Goal: Task Accomplishment & Management: Complete application form

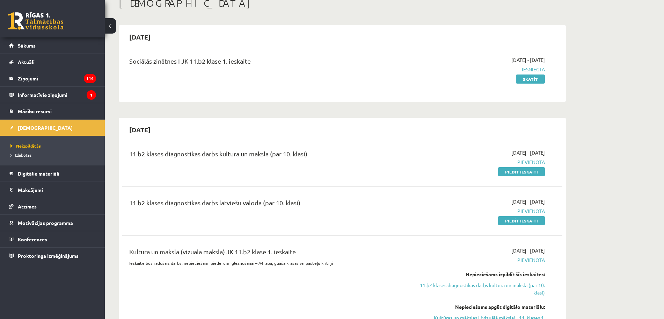
scroll to position [87, 0]
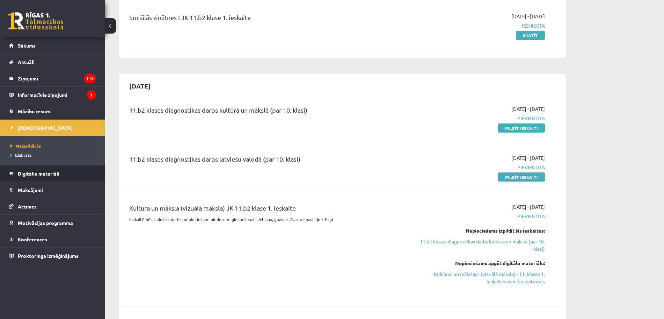
click at [37, 173] on span "Digitālie materiāli" at bounding box center [39, 173] width 42 height 6
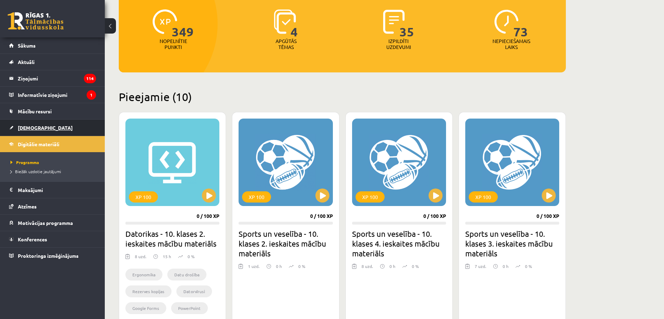
click at [30, 127] on span "[DEMOGRAPHIC_DATA]" at bounding box center [45, 127] width 55 height 6
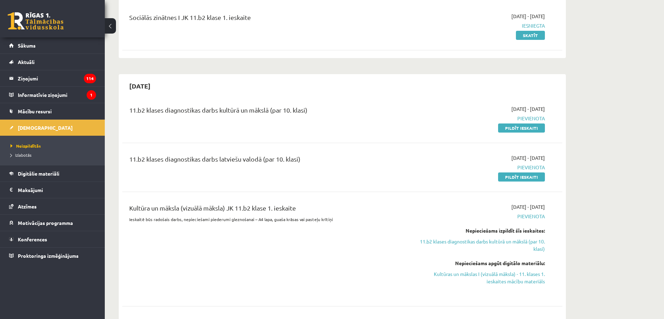
scroll to position [131, 0]
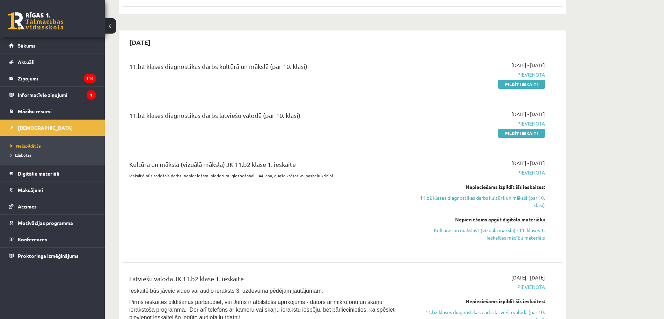
drag, startPoint x: 510, startPoint y: 83, endPoint x: 387, endPoint y: 46, distance: 128.8
click at [511, 83] on link "Pildīt ieskaiti" at bounding box center [521, 84] width 47 height 9
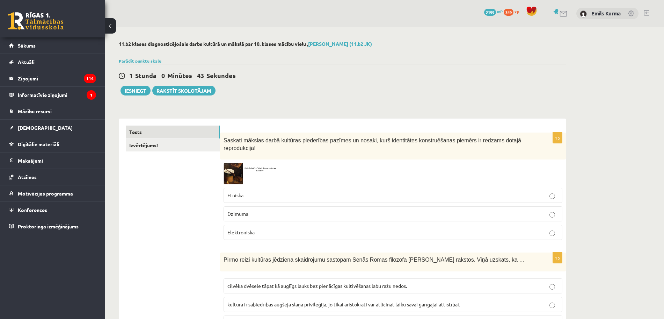
click at [236, 169] on img at bounding box center [250, 173] width 52 height 21
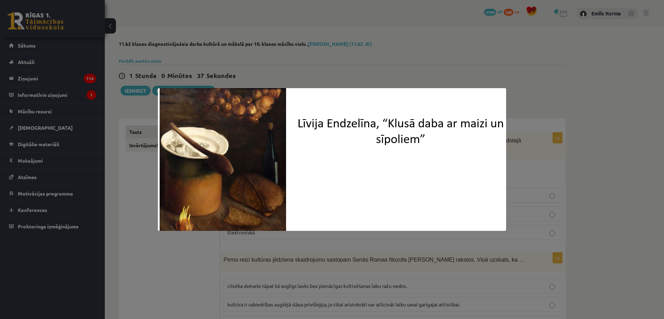
click at [534, 92] on div at bounding box center [332, 159] width 664 height 319
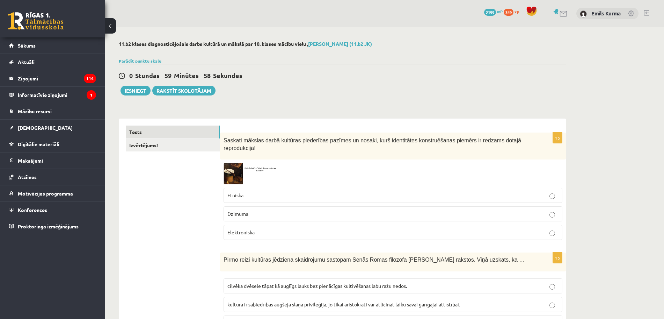
click at [240, 163] on img at bounding box center [250, 173] width 52 height 21
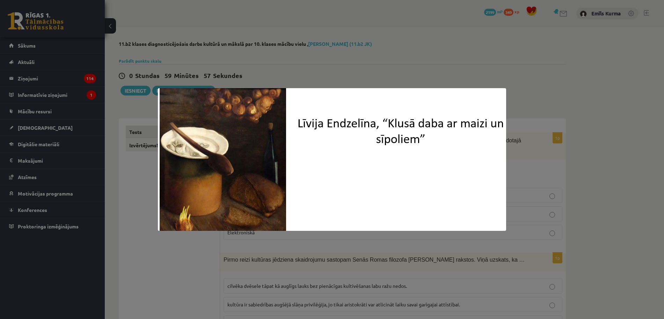
click at [573, 175] on div at bounding box center [332, 159] width 664 height 319
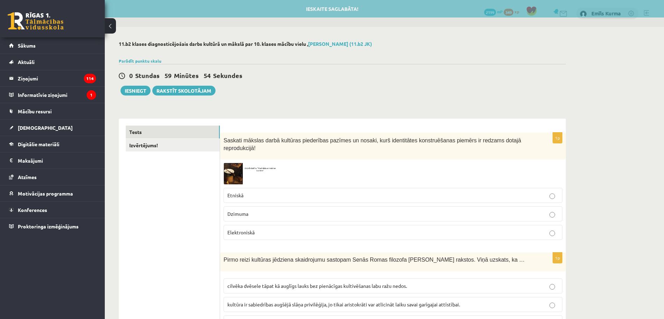
click at [259, 191] on p "Etniskā" at bounding box center [392, 194] width 331 height 7
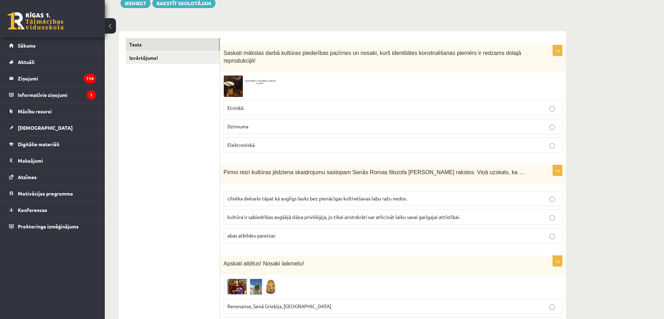
scroll to position [131, 0]
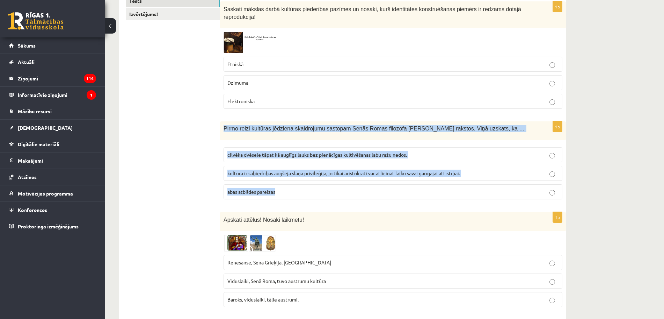
drag, startPoint x: 220, startPoint y: 119, endPoint x: 373, endPoint y: 186, distance: 166.5
click at [373, 186] on div "1p Pirmo reizi kultūras jēdziena skaidrojumu sastopam Senās Romas filozofa Cice…" at bounding box center [393, 163] width 346 height 84
copy div "Pirmo reizi kultūras jēdziena skaidrojumu sastopam Senās Romas filozofa Ciceron…"
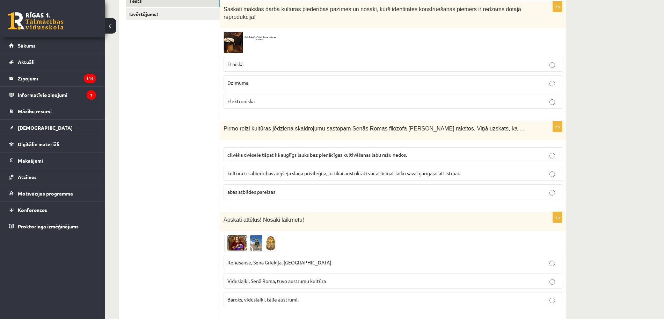
click at [336, 151] on span "cilvēka dvēsele tāpat kā auglīgs lauks bez pienācīgas kultivēšanas labu ražu ne…" at bounding box center [317, 154] width 180 height 6
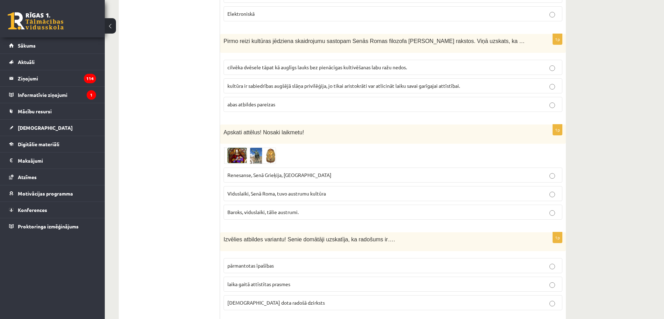
scroll to position [262, 0]
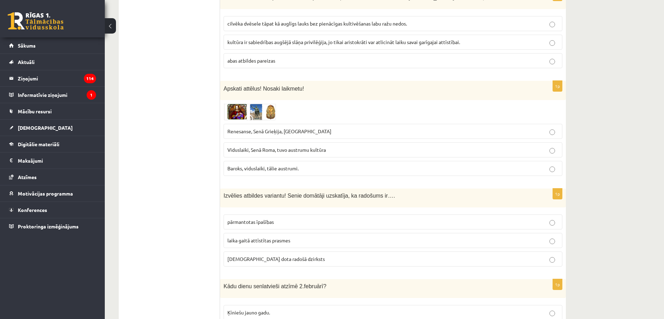
click at [240, 103] on img at bounding box center [250, 111] width 52 height 17
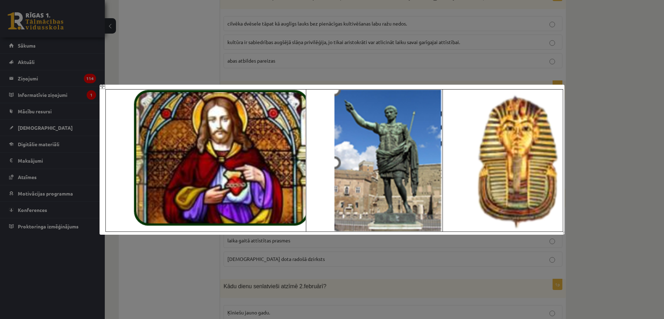
click at [582, 102] on div at bounding box center [332, 159] width 664 height 319
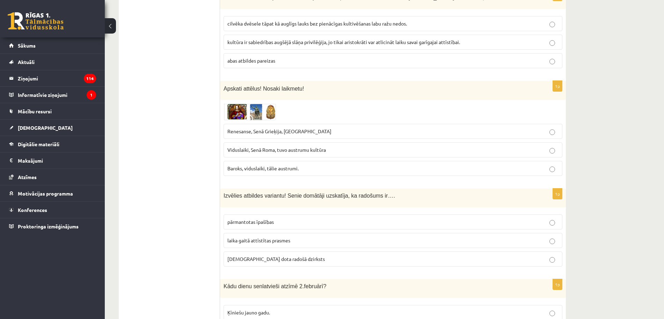
click at [259, 105] on img at bounding box center [250, 111] width 52 height 17
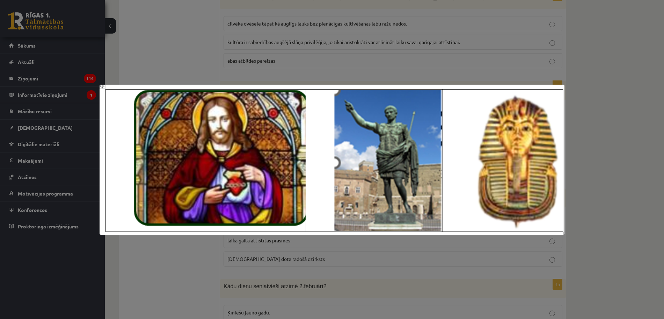
click at [484, 257] on div at bounding box center [332, 159] width 664 height 319
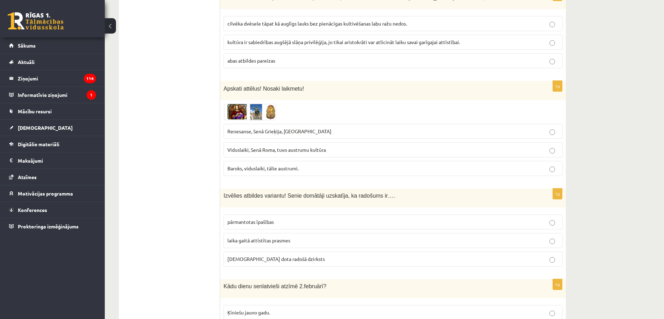
click at [295, 128] on span "Renesanse, Senā Grieķija, Ēģipte" at bounding box center [279, 131] width 104 height 6
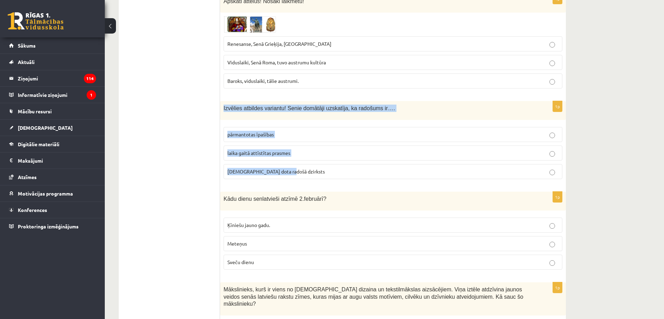
drag, startPoint x: 223, startPoint y: 99, endPoint x: 300, endPoint y: 160, distance: 98.8
click at [300, 160] on div "1p Izvēlies atbildes variantu! Senie domātāji uzskatīja, ka radošums ir…. pārma…" at bounding box center [393, 143] width 346 height 84
copy div "Izvēlies atbildes variantu! Senie domātāji uzskatīja, ka radošums ir…. pārmanto…"
click at [270, 168] on span "dieva dota radošā dzirksts" at bounding box center [275, 171] width 97 height 6
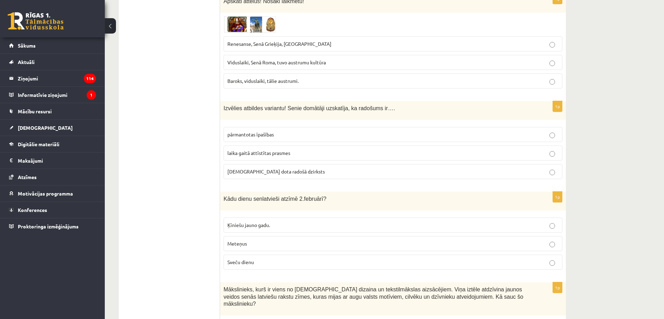
scroll to position [437, 0]
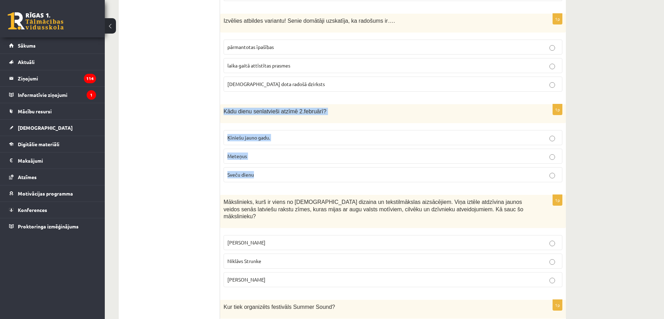
drag, startPoint x: 224, startPoint y: 103, endPoint x: 270, endPoint y: 172, distance: 82.3
click at [270, 172] on div "1p Kādu dienu senlatvieši atzīmē 2.februārī? Ķīniešu jauno gadu. Meteņus Sveču …" at bounding box center [393, 146] width 346 height 84
copy div "Kādu dienu senlatvieši atzīmē 2.februārī? Ķīniešu jauno gadu. Meteņus Sveču die…"
click at [284, 171] on p "Sveču dienu" at bounding box center [392, 174] width 331 height 7
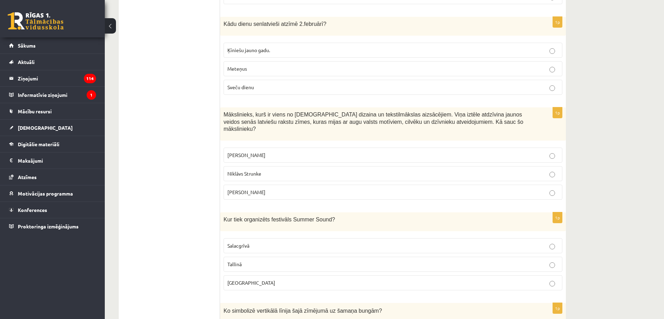
scroll to position [568, 0]
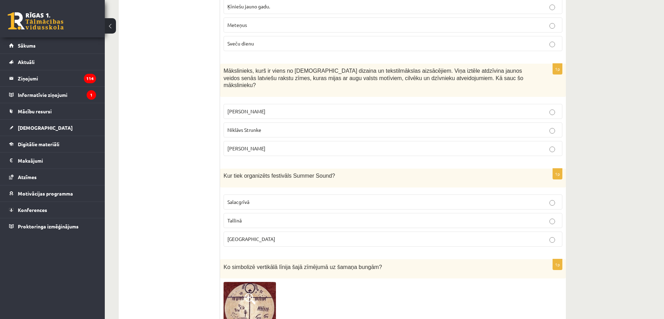
click at [234, 126] on span "Niklāvs Strunke" at bounding box center [244, 129] width 34 height 6
drag, startPoint x: 225, startPoint y: 61, endPoint x: 305, endPoint y: 140, distance: 112.9
click at [305, 140] on div "1p Mākslinieks, kurš ir viens no latviešu dizaina un tekstilmākslas aizsācējiem…" at bounding box center [393, 113] width 346 height 98
copy div "Mākslinieks, kurš ir viens no latviešu dizaina un tekstilmākslas aizsācējiem. V…"
click at [276, 108] on p "Ansis Cīrulis" at bounding box center [392, 111] width 331 height 7
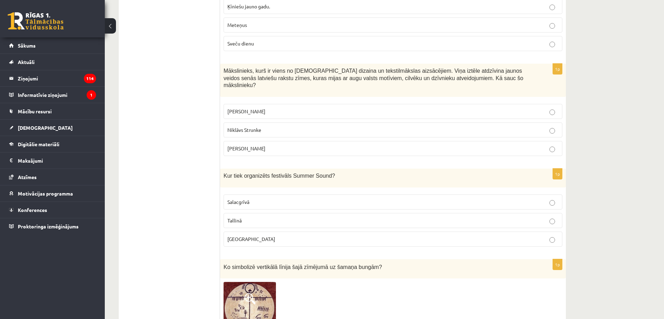
click at [249, 235] on p "Liepājā" at bounding box center [392, 238] width 331 height 7
drag, startPoint x: 221, startPoint y: 160, endPoint x: 253, endPoint y: 226, distance: 73.1
click at [253, 226] on div "1p Kur tiek organizēts festivāls Summer Sound? Salacgrīvā Tallinā Liepājā" at bounding box center [393, 210] width 346 height 84
copy div "Kur tiek organizēts festivāls Summer Sound? Salacgrīvā Tallinā Liepājā"
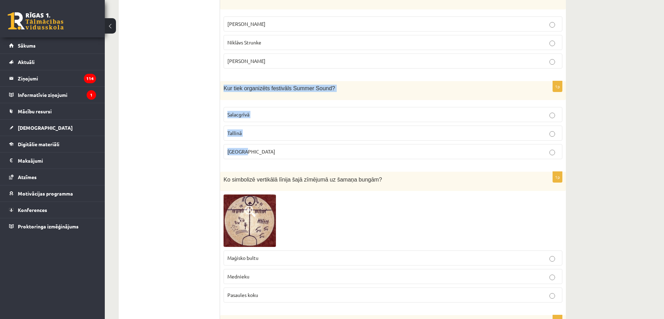
scroll to position [699, 0]
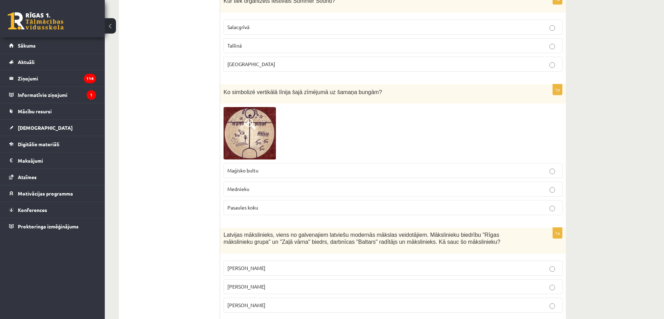
click at [250, 118] on span at bounding box center [250, 123] width 11 height 11
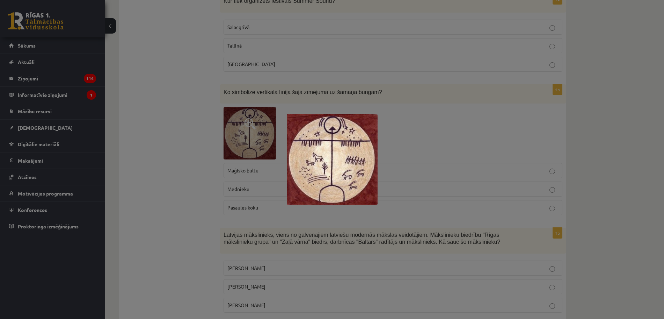
click at [191, 155] on div at bounding box center [332, 159] width 664 height 319
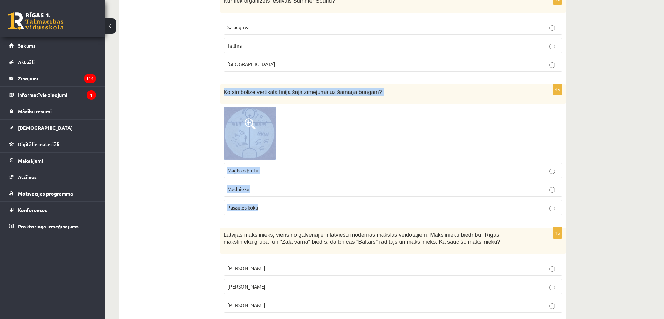
drag, startPoint x: 222, startPoint y: 75, endPoint x: 303, endPoint y: 194, distance: 142.9
click at [303, 194] on div "1p Ko simbolizē vertikālā līnija šajā zīmējumā uz šamaņa bungām? Maģisko bultu …" at bounding box center [393, 152] width 346 height 136
copy div "Ko simbolizē vertikālā līnija šajā zīmējumā uz šamaņa bungām? Maģisko bultu Med…"
click at [267, 204] on p "Pasaules koku" at bounding box center [392, 207] width 331 height 7
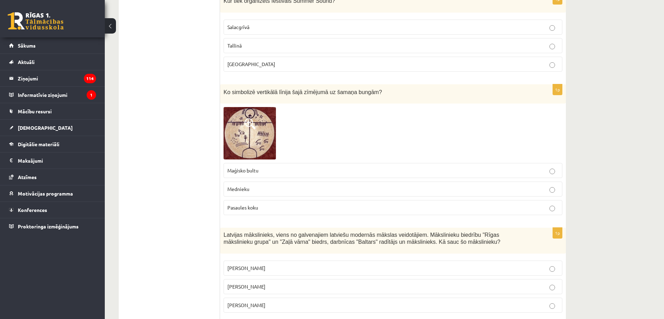
scroll to position [917, 0]
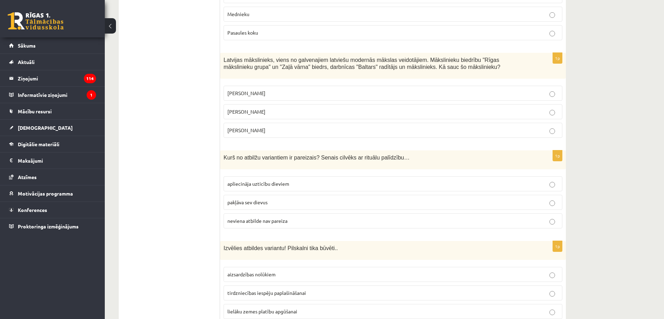
drag, startPoint x: 224, startPoint y: 44, endPoint x: 287, endPoint y: 121, distance: 98.6
click at [287, 121] on div "1p Latvijas mākslinieks, viens no galvenajiem latviešu modernās mākslas veidotā…" at bounding box center [393, 98] width 346 height 91
copy div "Latvijas mākslinieks, viens no galvenajiem latviešu modernās mākslas veidotājie…"
click at [261, 108] on p "Romāns Suta" at bounding box center [392, 111] width 331 height 7
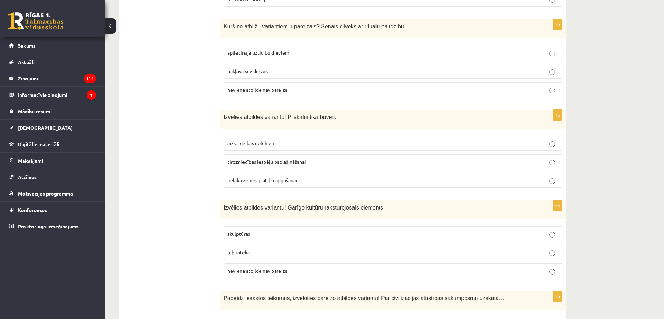
scroll to position [1005, 0]
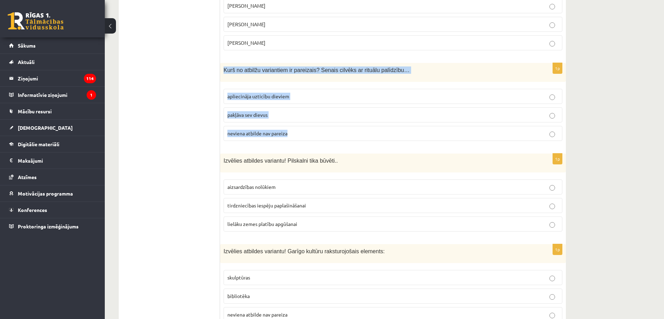
drag, startPoint x: 223, startPoint y: 54, endPoint x: 291, endPoint y: 116, distance: 92.8
click at [291, 116] on div "1p Kurš no atbilžu variantiem ir pareizais? Senais cilvēks ar rituālu palīdzību…" at bounding box center [393, 105] width 346 height 84
copy div "Kurš no atbilžu variantiem ir pareizais? Senais cilvēks ar rituālu palīdzību… a…"
click at [260, 93] on span "apliecināja uzticību dieviem" at bounding box center [258, 96] width 62 height 6
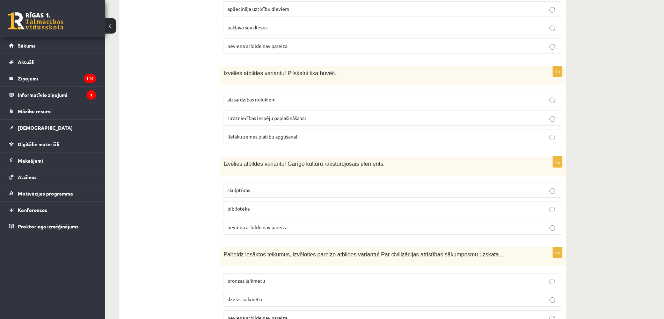
click at [240, 96] on span "aizsardzības nolūkiem" at bounding box center [251, 99] width 48 height 6
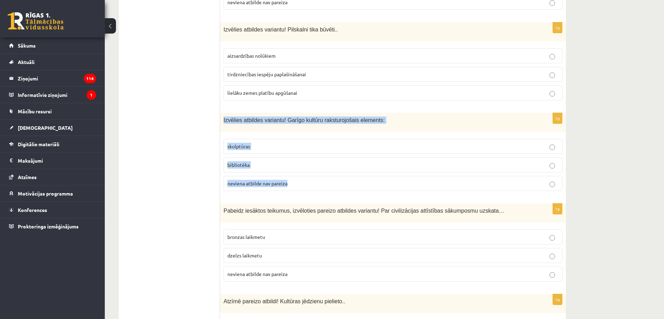
drag, startPoint x: 223, startPoint y: 106, endPoint x: 313, endPoint y: 165, distance: 108.7
click at [313, 165] on div "1p Izvēlies atbildes variantu! Garīgo kultūru raksturojošais elements: skulptūr…" at bounding box center [393, 155] width 346 height 84
copy div "Izvēlies atbildes variantu! Garīgo kultūru raksturojošais elements: skulptūras …"
click at [268, 161] on p "bibliotēka" at bounding box center [392, 164] width 331 height 7
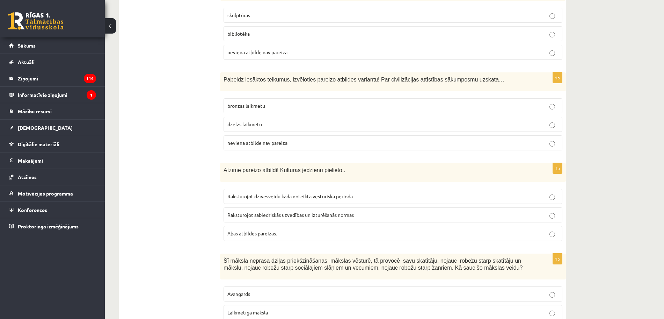
scroll to position [1223, 0]
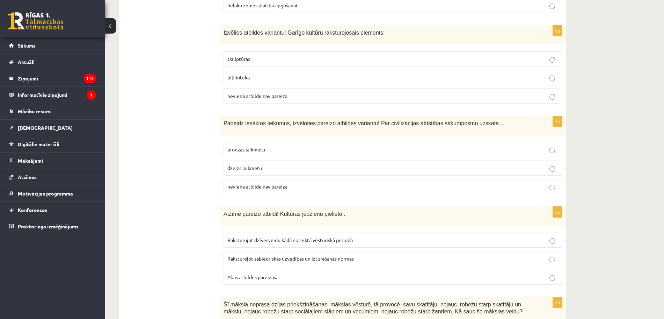
click at [291, 183] on p "neviena atbilde nav pareiza" at bounding box center [392, 186] width 331 height 7
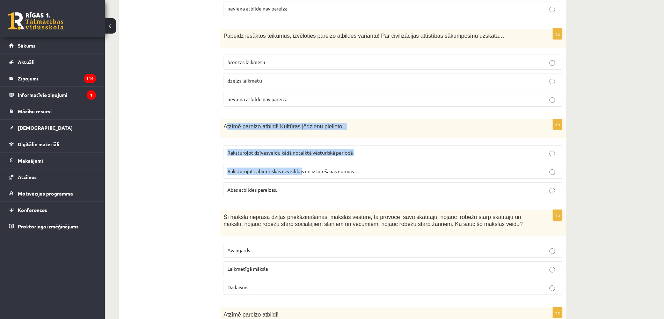
drag, startPoint x: 225, startPoint y: 111, endPoint x: 300, endPoint y: 147, distance: 82.4
click at [300, 147] on div "1p Atzīmē pareizo atbildi! Kultūras jēdzienu pielieto.. Raksturojot dzīvesveidu…" at bounding box center [393, 161] width 346 height 84
drag, startPoint x: 222, startPoint y: 107, endPoint x: 306, endPoint y: 175, distance: 108.1
click at [306, 175] on div "1p Atzīmē pareizo atbildi! Kultūras jēdzienu pielieto.. Raksturojot dzīvesveidu…" at bounding box center [393, 161] width 346 height 84
copy div "Atzīmē pareizo atbildi! Kultūras jēdzienu pielieto.. Raksturojot dzīvesveidu kā…"
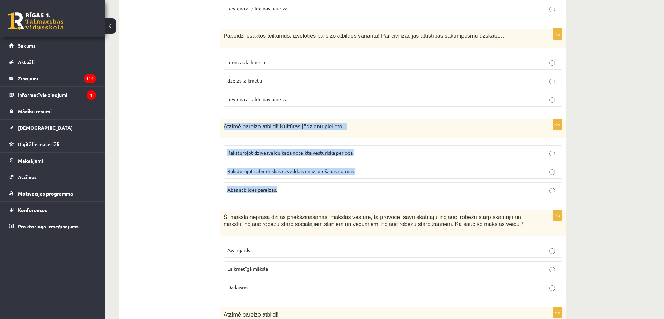
click at [261, 186] on span "Abas atbildes pareizas." at bounding box center [252, 189] width 50 height 6
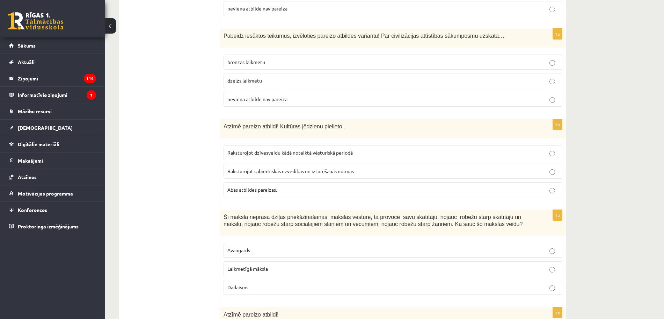
scroll to position [1398, 0]
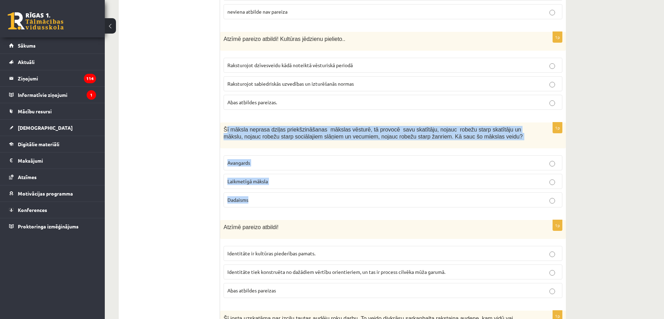
drag, startPoint x: 225, startPoint y: 115, endPoint x: 295, endPoint y: 190, distance: 102.6
click at [295, 190] on div "1p Šī māksla neprasa dziļas priekšzināšanas mākslas vēsturē, tā provocē savu sk…" at bounding box center [393, 167] width 346 height 91
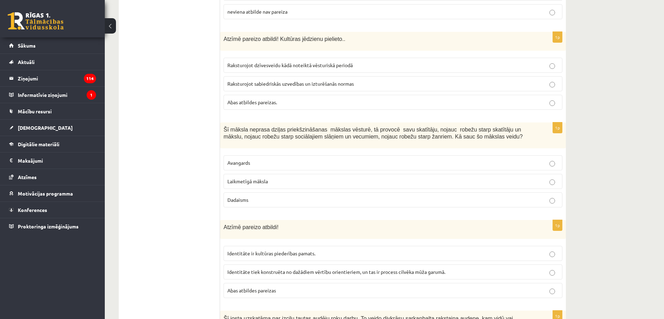
click at [223, 122] on div "Šī māksla neprasa dziļas priekšzināšanas mākslas vēsturē, tā provocē savu skatī…" at bounding box center [393, 135] width 346 height 26
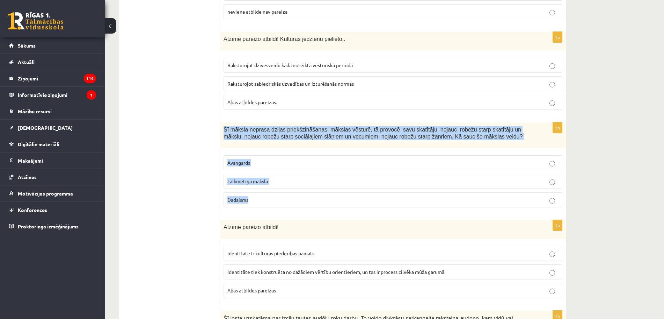
drag, startPoint x: 223, startPoint y: 115, endPoint x: 261, endPoint y: 193, distance: 87.5
click at [261, 193] on div "1p Šī māksla neprasa dziļas priekšzināšanas mākslas vēsturē, tā provocē savu sk…" at bounding box center [393, 167] width 346 height 91
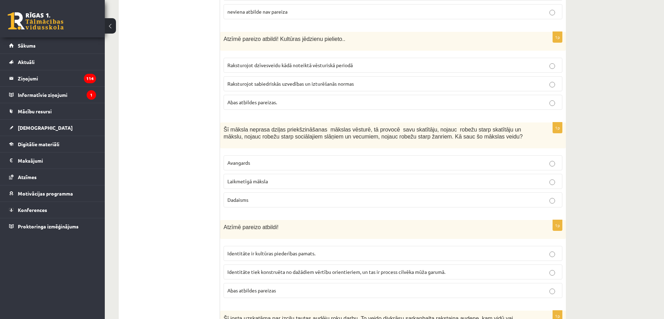
click at [193, 130] on ul "Tests Izvērtējums!" at bounding box center [173, 198] width 94 height 2941
click at [254, 178] on span "Laikmetīgā māksla" at bounding box center [247, 181] width 41 height 6
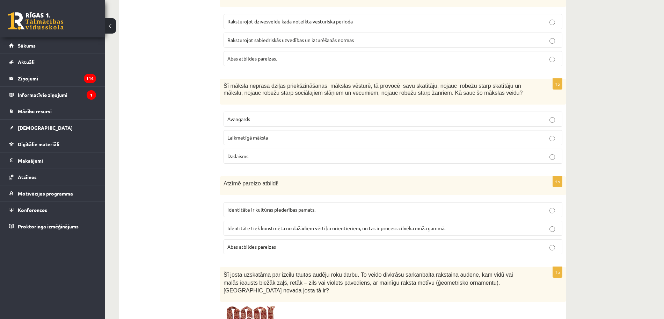
scroll to position [1485, 0]
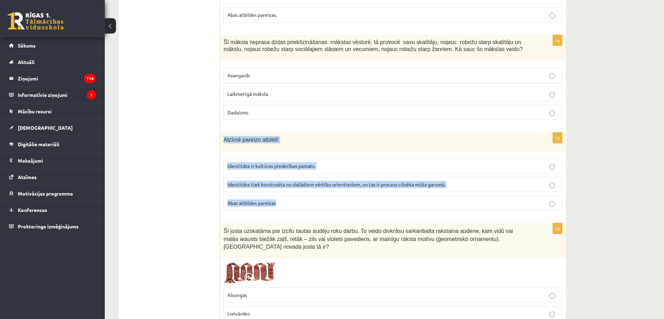
drag, startPoint x: 223, startPoint y: 123, endPoint x: 291, endPoint y: 189, distance: 94.9
click at [291, 193] on div "1p Atzīmē pareizo atbildi! Identitāte ir kultūras piederības pamats. Identitāte…" at bounding box center [393, 174] width 346 height 84
click at [265, 200] on span "Abas atbildes pareizas" at bounding box center [251, 203] width 49 height 6
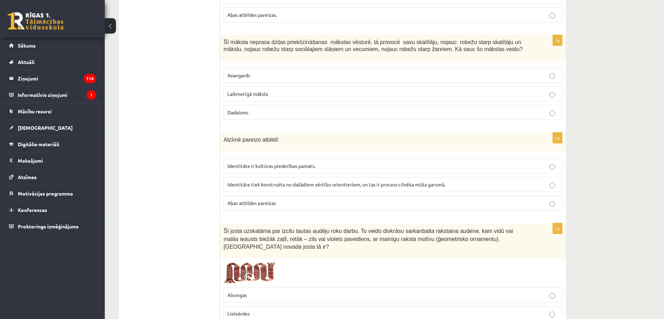
scroll to position [1572, 0]
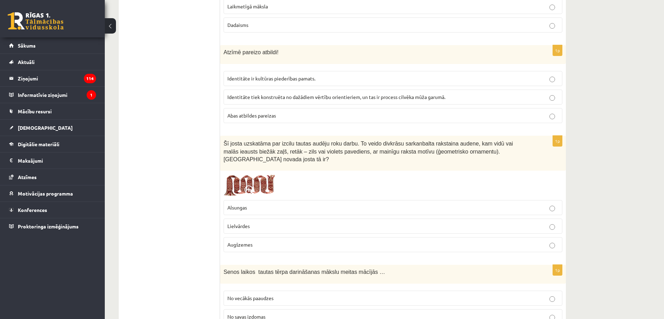
click at [249, 174] on img at bounding box center [250, 185] width 52 height 22
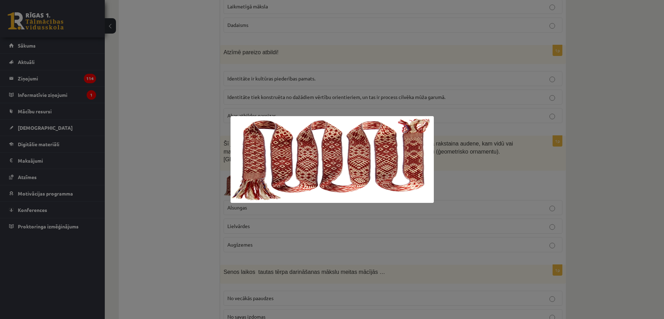
click at [211, 165] on div at bounding box center [332, 159] width 664 height 319
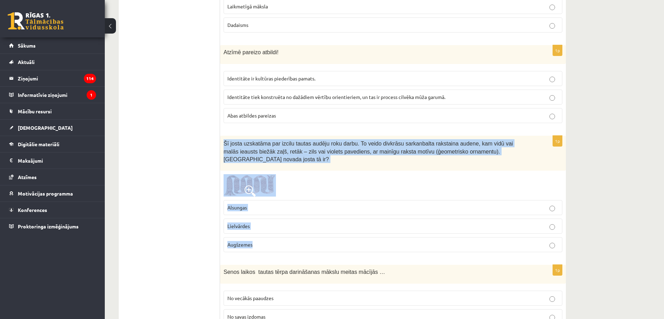
drag, startPoint x: 223, startPoint y: 129, endPoint x: 281, endPoint y: 222, distance: 110.0
click at [281, 222] on div "1p Šī josta uzskatāma par izcilu tautas audēju roku darbu. To veido divkrāsu sa…" at bounding box center [393, 197] width 346 height 122
click at [259, 241] on p "Augšzemes" at bounding box center [392, 244] width 331 height 7
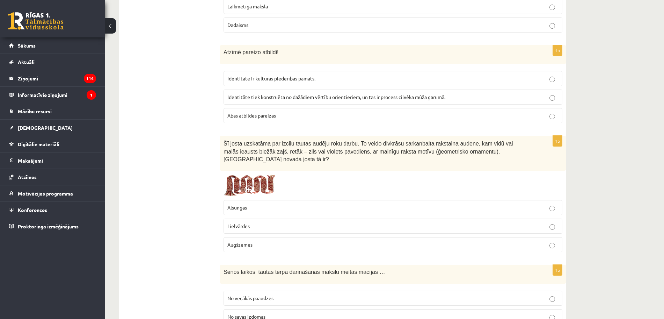
scroll to position [1660, 0]
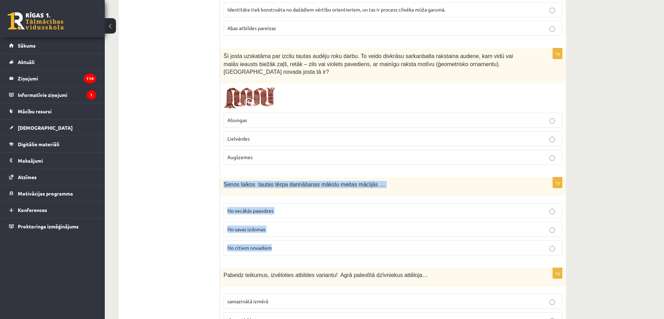
drag, startPoint x: 223, startPoint y: 159, endPoint x: 290, endPoint y: 219, distance: 90.6
click at [290, 219] on div "1p Senos laikos tautas tērpa darināšanas mākslu meitas mācījās … No vecākās paa…" at bounding box center [393, 219] width 346 height 84
click at [272, 207] on span "No vecākās paaudzes" at bounding box center [250, 210] width 46 height 6
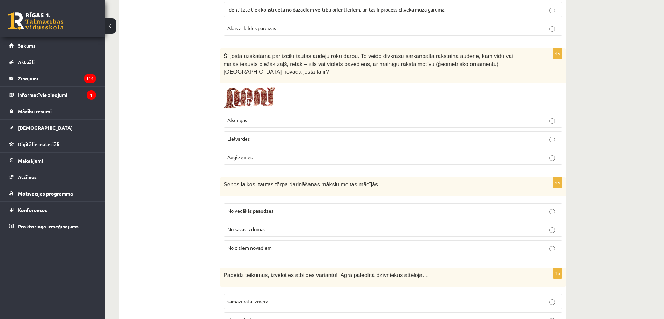
scroll to position [1747, 0]
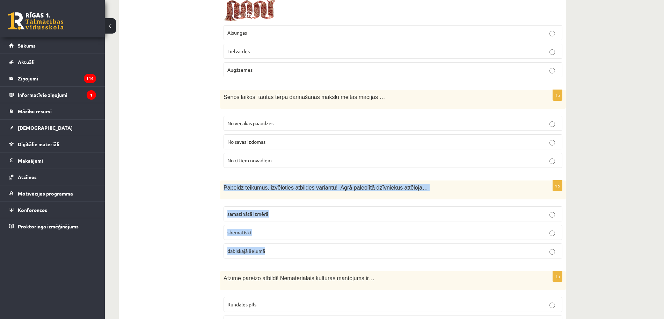
drag, startPoint x: 222, startPoint y: 164, endPoint x: 287, endPoint y: 229, distance: 91.7
click at [287, 229] on div "1p Pabeidz teikumus, izvēloties atbildes variantu! Agrā paleolītā dzīvniekus at…" at bounding box center [393, 222] width 346 height 84
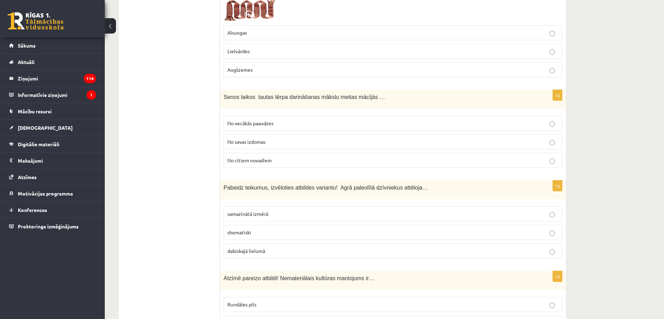
drag, startPoint x: 253, startPoint y: 180, endPoint x: 170, endPoint y: 203, distance: 85.9
click at [253, 243] on label "dabiskajā lielumā" at bounding box center [393, 250] width 339 height 15
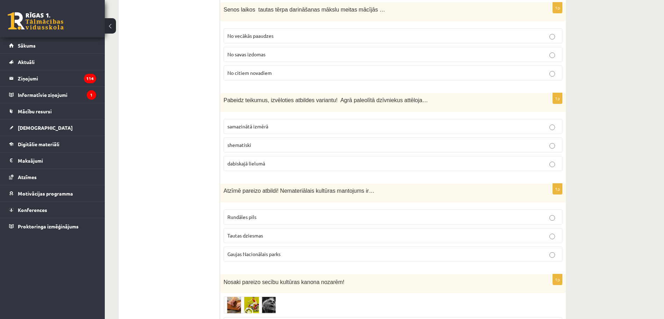
click at [254, 251] on span "Gaujas Nacionālais parks" at bounding box center [253, 254] width 53 height 6
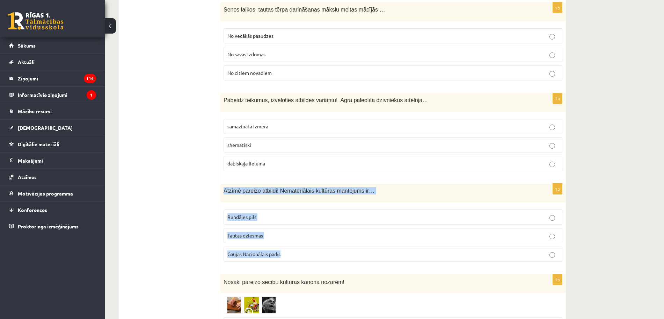
drag, startPoint x: 224, startPoint y: 166, endPoint x: 313, endPoint y: 232, distance: 111.7
click at [313, 232] on div "1p Atzīmē pareizo atbildi! Nemateriālais kultūras mantojums ir… Rundāles pils T…" at bounding box center [393, 225] width 346 height 84
click at [254, 232] on span "Tautas dziesmas" at bounding box center [245, 235] width 36 height 6
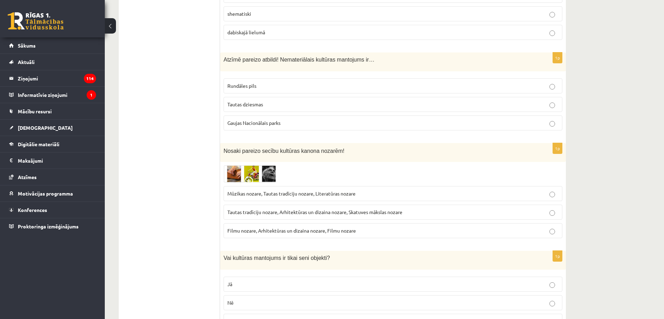
click at [250, 165] on img at bounding box center [250, 173] width 52 height 17
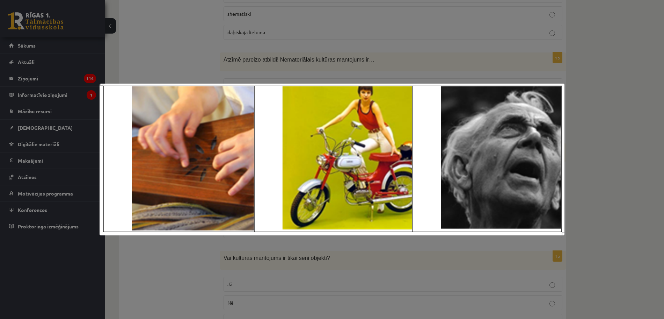
click at [171, 262] on div at bounding box center [332, 159] width 664 height 319
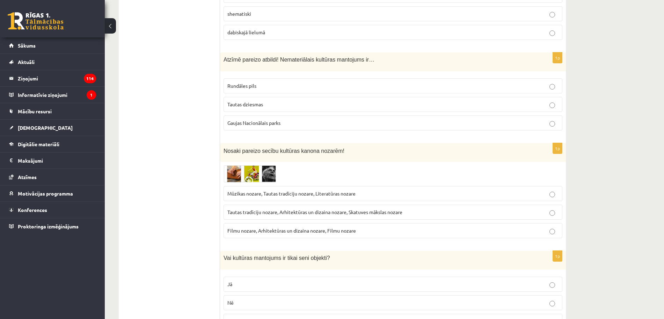
click at [301, 190] on span "Mūzikas nozare, Tautas tradīciju nozare, Literatūras nozare" at bounding box center [291, 193] width 128 height 6
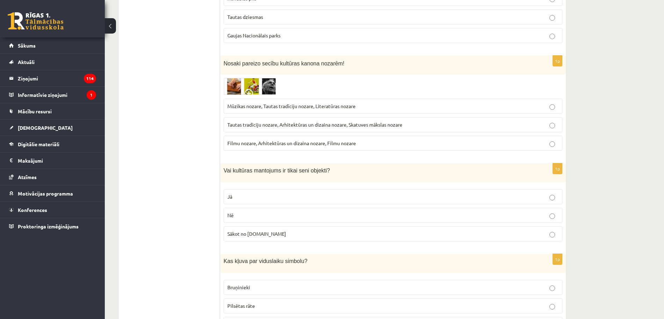
scroll to position [2097, 0]
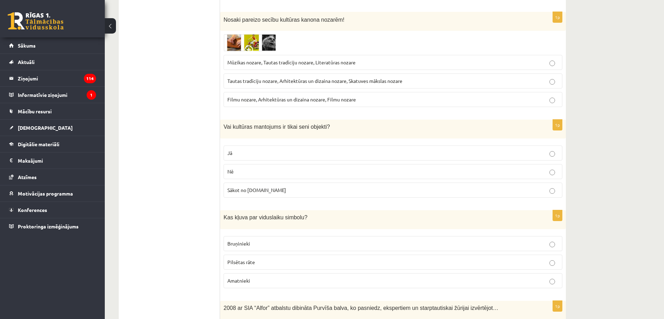
click at [283, 168] on p "Nē" at bounding box center [392, 171] width 331 height 7
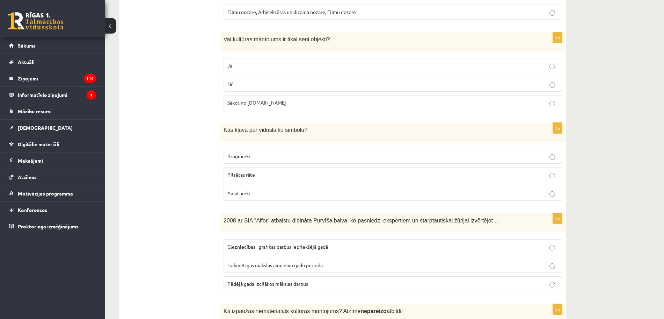
click at [243, 153] on span "Bruņinieki" at bounding box center [238, 156] width 23 height 6
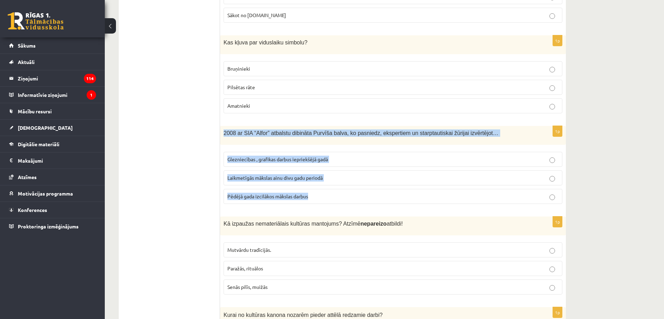
drag, startPoint x: 224, startPoint y: 110, endPoint x: 313, endPoint y: 171, distance: 108.0
click at [313, 171] on div "1p 2008 ar SIA “Alfor” atbalstu dibināta Purvīša balva, ko pasniedz, ekspertiem…" at bounding box center [393, 168] width 346 height 84
click at [278, 174] on p "Laikmetīgās mākslas ainu divu gadu periodā" at bounding box center [392, 177] width 331 height 7
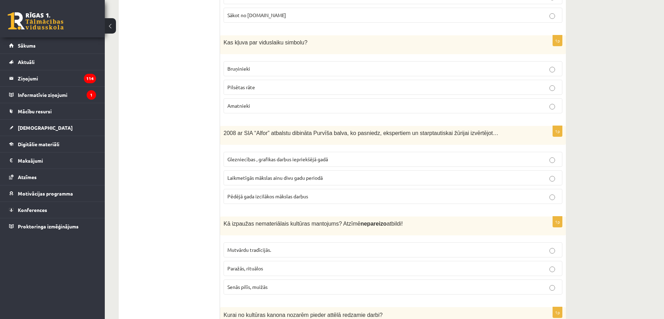
scroll to position [2359, 0]
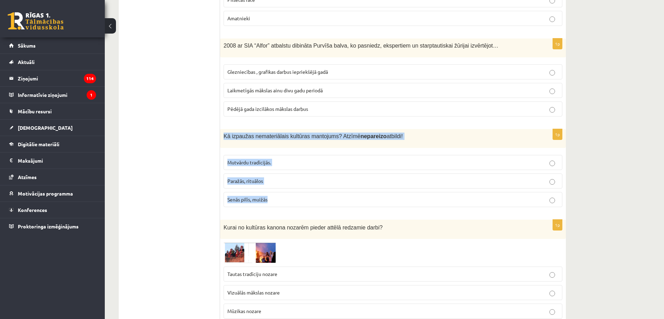
drag, startPoint x: 221, startPoint y: 111, endPoint x: 308, endPoint y: 176, distance: 109.0
click at [308, 176] on div "1p Kā izpaužas nemateriālais kultūras mantojums? Atzīmē nepareizo atbildi! Mutv…" at bounding box center [393, 171] width 346 height 84
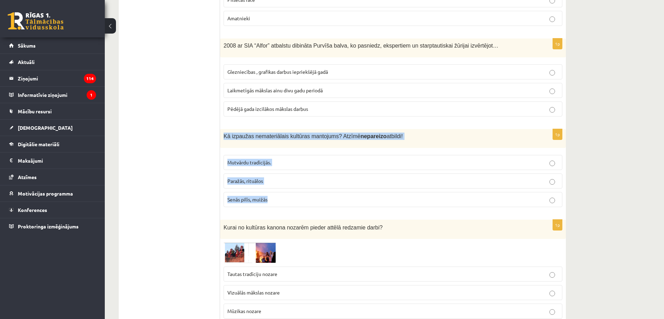
drag, startPoint x: 223, startPoint y: 112, endPoint x: 281, endPoint y: 175, distance: 86.0
click at [281, 175] on div "1p Kā izpaužas nemateriālais kultūras mantojums? Atzīmē nepareizo atbildi! Mutv…" at bounding box center [393, 171] width 346 height 84
click at [258, 196] on span "Senās pilīs, muižās" at bounding box center [247, 199] width 40 height 6
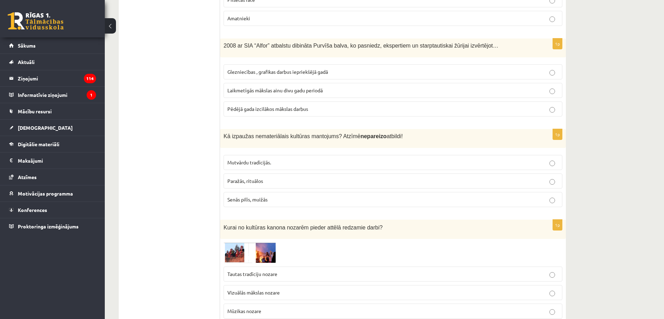
scroll to position [2446, 0]
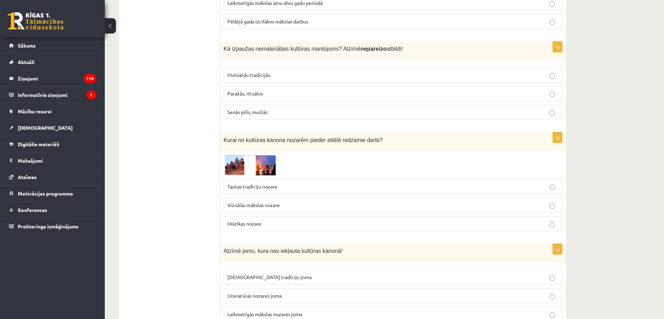
click at [250, 166] on span at bounding box center [250, 171] width 11 height 11
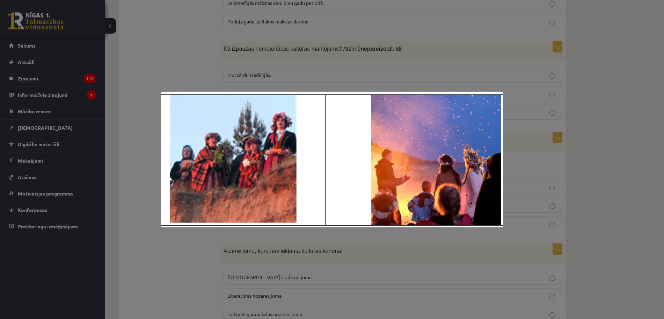
click at [194, 249] on div at bounding box center [332, 159] width 664 height 319
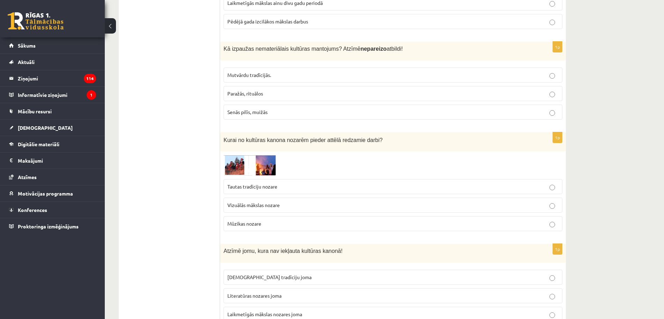
click at [256, 155] on img at bounding box center [250, 165] width 52 height 21
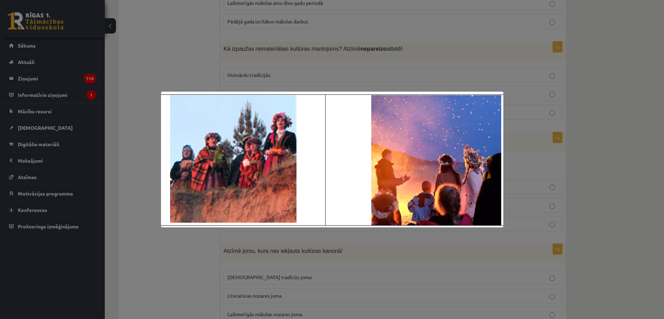
click at [202, 246] on div at bounding box center [332, 159] width 664 height 319
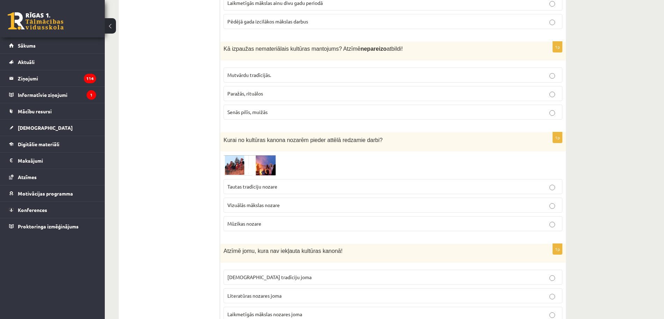
click at [257, 183] on p "Tautas tradīciju nozare" at bounding box center [392, 186] width 331 height 7
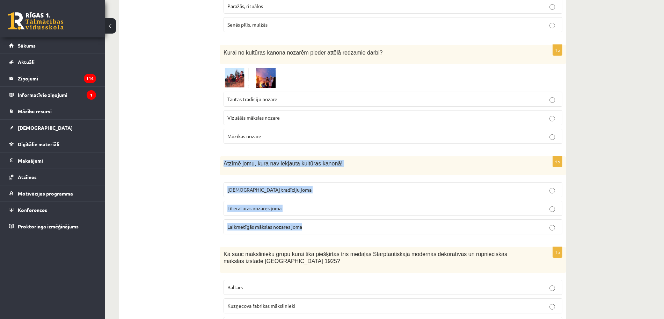
drag, startPoint x: 223, startPoint y: 140, endPoint x: 334, endPoint y: 198, distance: 124.7
click at [334, 198] on div "1p Atzīmē jomu, kura nav iekļauta kultūras kanonā! Tautas tradīciju joma Litera…" at bounding box center [393, 198] width 346 height 84
click at [275, 223] on span "Laikmetīgās mākslas nozares joma" at bounding box center [264, 226] width 75 height 6
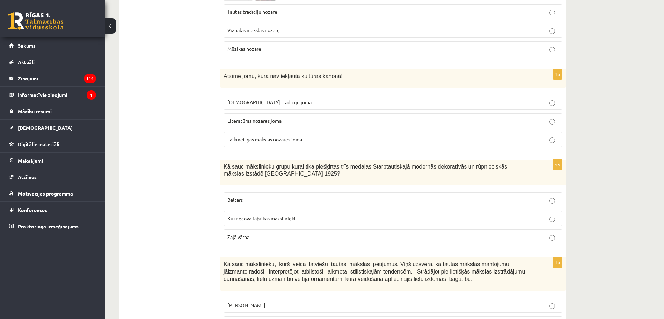
scroll to position [2664, 0]
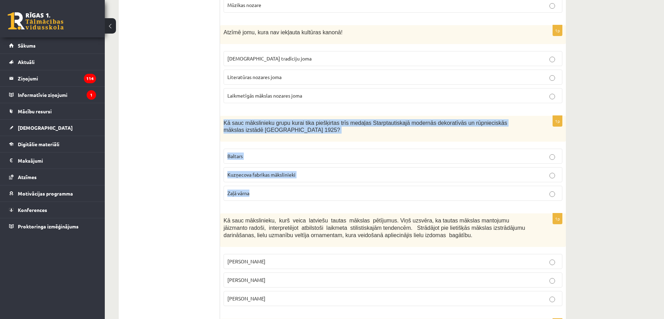
drag, startPoint x: 222, startPoint y: 96, endPoint x: 316, endPoint y: 171, distance: 120.1
click at [316, 171] on div "1p Kā sauc mākslinieku grupu kurai tika piešķirtas trīs medaļas Starptautiskajā…" at bounding box center [393, 161] width 346 height 91
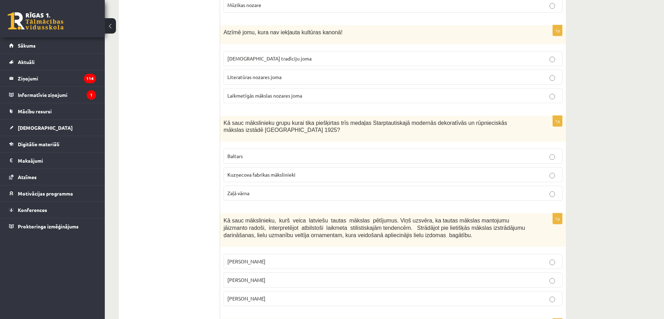
click at [266, 189] on p "Zaļā vārna" at bounding box center [392, 192] width 331 height 7
drag, startPoint x: 203, startPoint y: 217, endPoint x: 192, endPoint y: 238, distance: 23.9
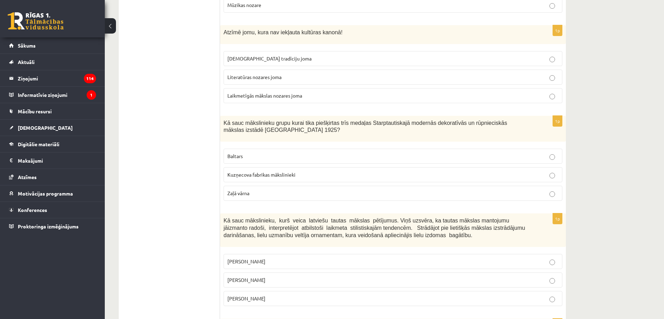
drag, startPoint x: 189, startPoint y: 201, endPoint x: 191, endPoint y: 227, distance: 26.3
drag, startPoint x: 223, startPoint y: 198, endPoint x: 312, endPoint y: 278, distance: 120.5
click at [312, 278] on div "1p Kā sauc mākslinieku, kurš veica latviešu tautas mākslas pētījumus. Viņš uzsv…" at bounding box center [393, 262] width 346 height 98
click at [270, 276] on p "Jūlijs Madernieks" at bounding box center [392, 279] width 331 height 7
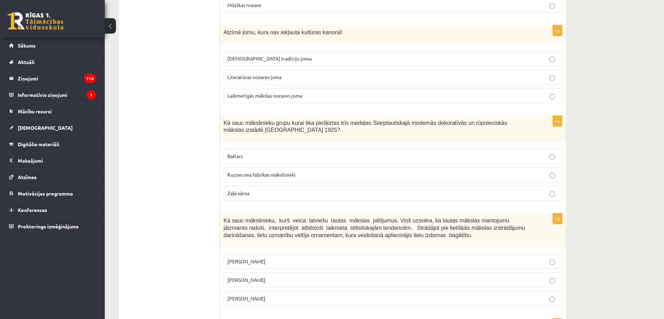
scroll to position [2745, 0]
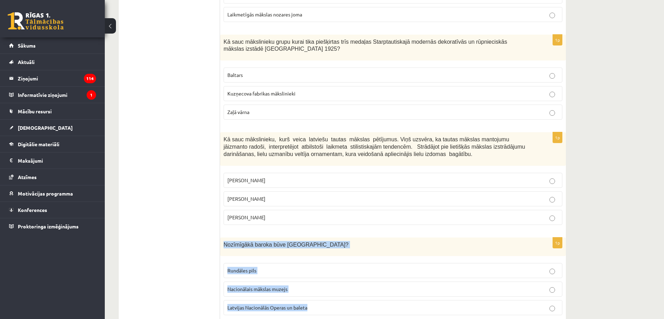
drag, startPoint x: 222, startPoint y: 218, endPoint x: 326, endPoint y: 287, distance: 124.5
click at [326, 287] on div "1p Nozīmīgākā baroka būve Latvijā? Rundāles pils Nacionālais mākslas muzejs Lat…" at bounding box center [393, 279] width 346 height 84
click at [277, 267] on p "Rundāles pils" at bounding box center [392, 270] width 331 height 7
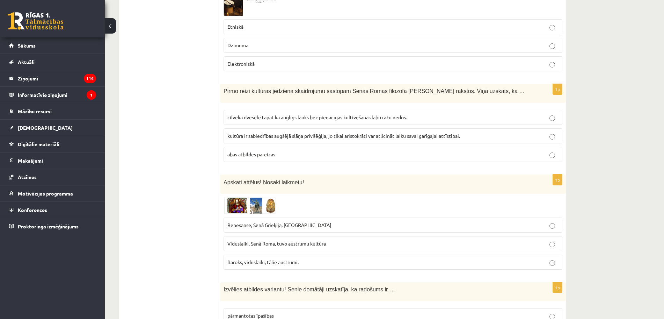
scroll to position [0, 0]
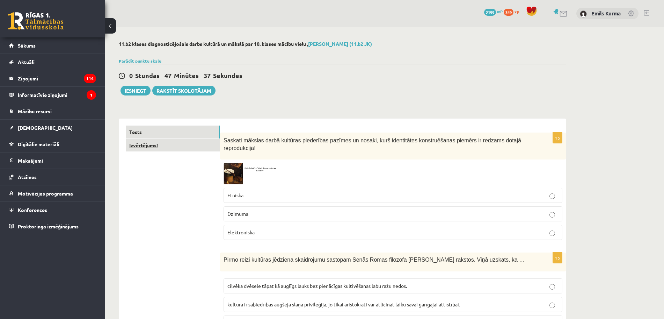
click at [147, 147] on link "Izvērtējums!" at bounding box center [173, 145] width 94 height 13
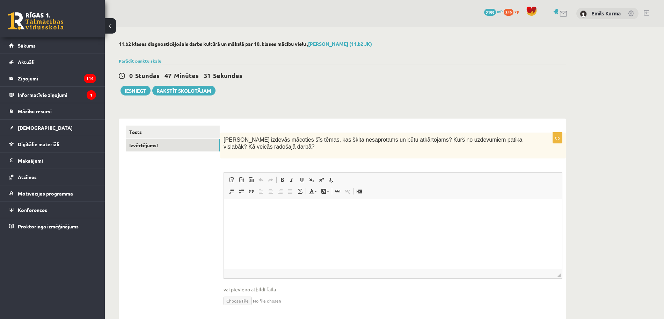
click at [279, 218] on html at bounding box center [393, 209] width 338 height 21
click at [272, 209] on p "**********" at bounding box center [393, 209] width 324 height 7
click at [393, 210] on p "**********" at bounding box center [393, 209] width 324 height 7
click at [142, 94] on button "Iesniegt" at bounding box center [136, 91] width 30 height 10
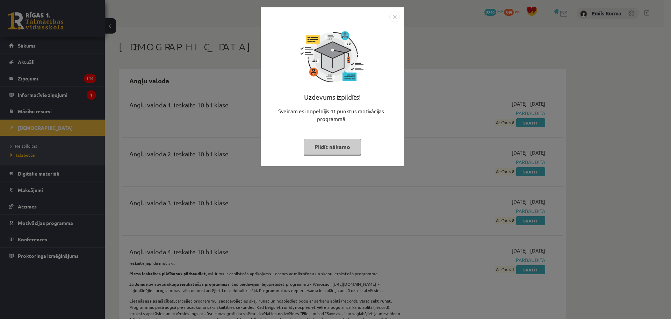
click at [337, 149] on button "Pildīt nākamo" at bounding box center [332, 147] width 57 height 16
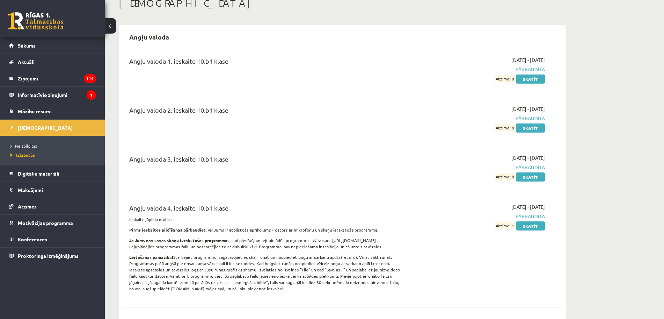
scroll to position [87, 0]
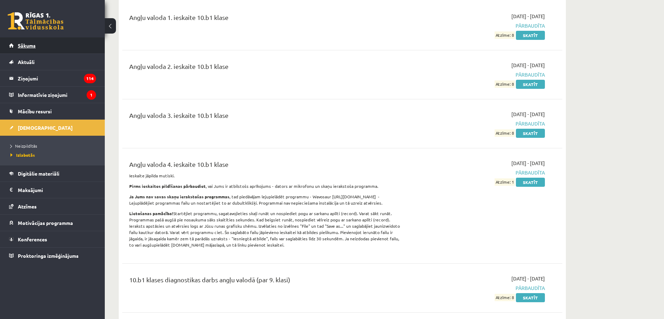
click at [23, 43] on span "Sākums" at bounding box center [27, 45] width 18 height 6
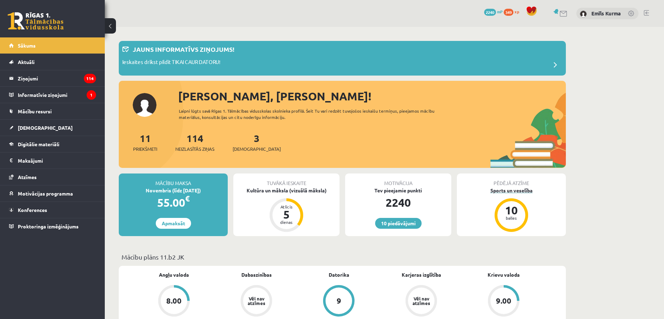
click at [511, 213] on div "10" at bounding box center [511, 209] width 21 height 11
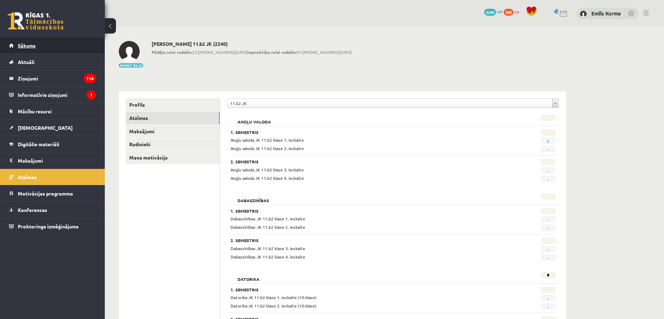
click at [33, 44] on span "Sākums" at bounding box center [27, 45] width 18 height 6
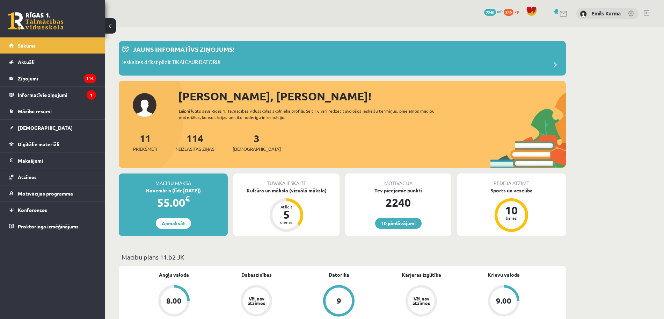
click at [29, 23] on link at bounding box center [36, 20] width 56 height 17
click at [43, 124] on link "[DEMOGRAPHIC_DATA]" at bounding box center [52, 128] width 87 height 16
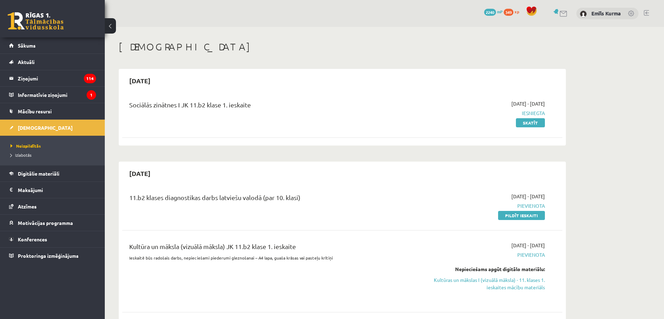
drag, startPoint x: 529, startPoint y: 216, endPoint x: 365, endPoint y: 43, distance: 238.3
click at [529, 215] on link "Pildīt ieskaiti" at bounding box center [521, 215] width 47 height 9
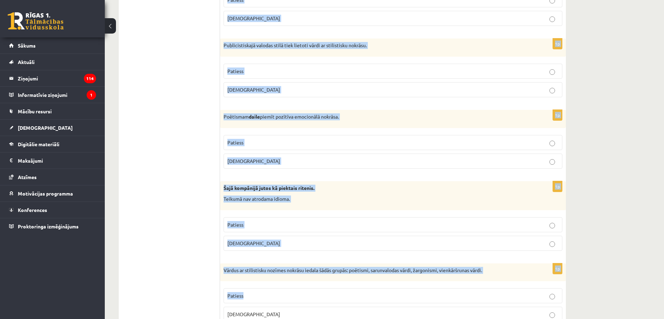
scroll to position [1995, 0]
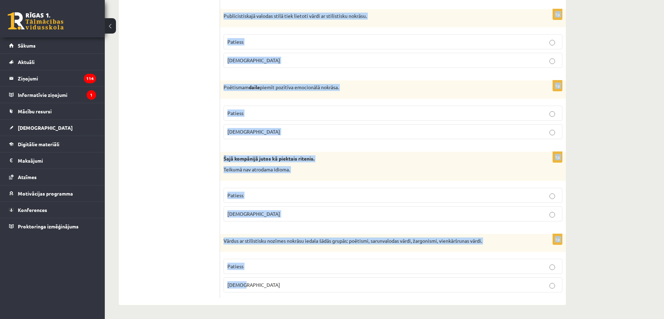
drag, startPoint x: 223, startPoint y: 149, endPoint x: 557, endPoint y: 289, distance: 362.1
copy form "Loremipsu Dolorsi ametco adipis elitseddoeius tempor incidi, utla etdolorema 48…"
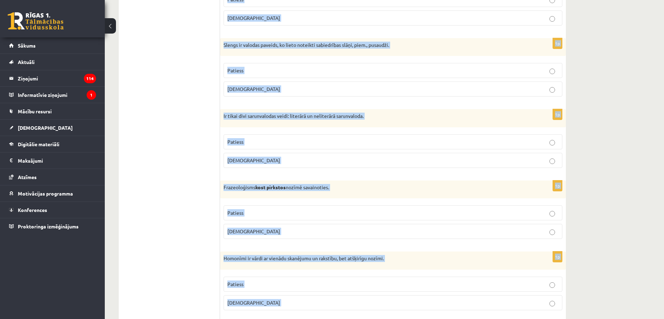
scroll to position [29, 0]
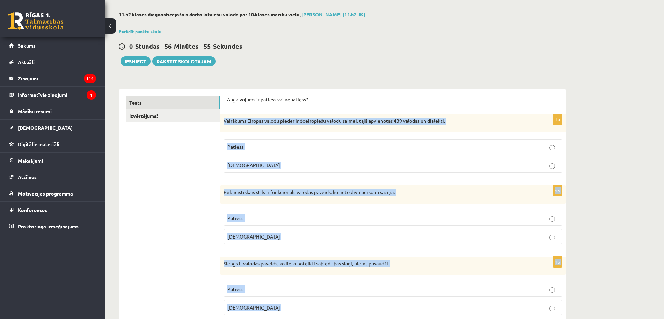
drag, startPoint x: 619, startPoint y: 173, endPoint x: 609, endPoint y: 174, distance: 9.8
click at [391, 143] on p "Patiess" at bounding box center [392, 146] width 331 height 7
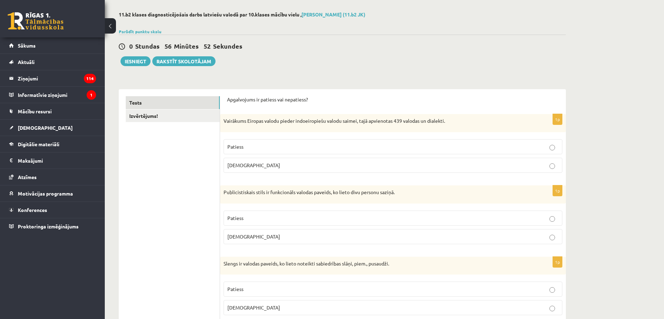
click at [294, 236] on p "[DEMOGRAPHIC_DATA]" at bounding box center [392, 236] width 331 height 7
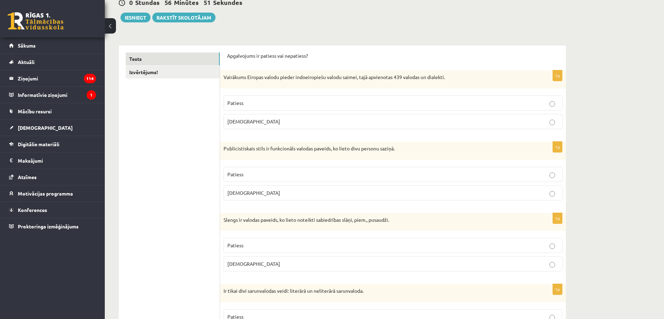
click at [296, 242] on p "Patiess" at bounding box center [392, 244] width 331 height 7
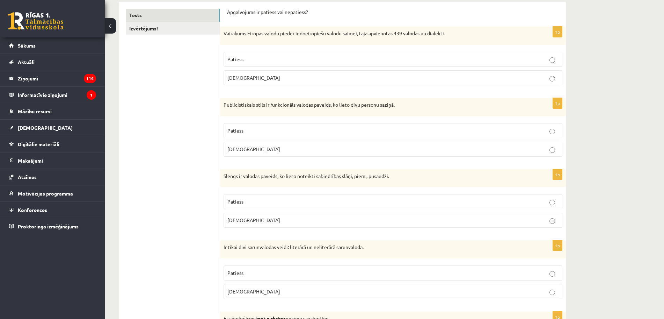
click at [303, 292] on p "[DEMOGRAPHIC_DATA]" at bounding box center [392, 291] width 331 height 7
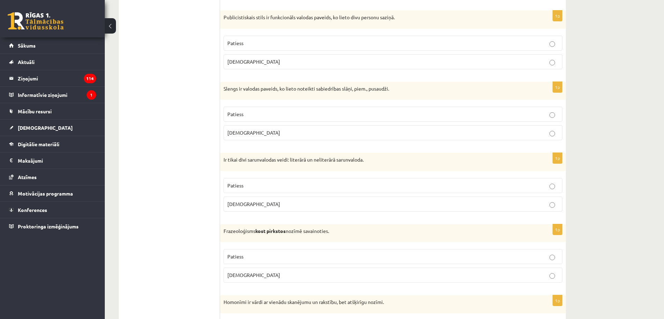
scroll to position [248, 0]
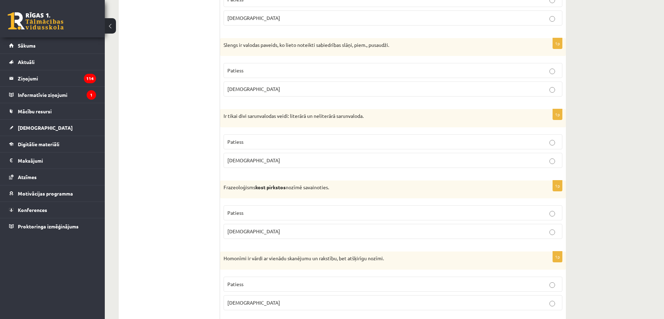
click at [475, 225] on label "[DEMOGRAPHIC_DATA]" at bounding box center [393, 231] width 339 height 15
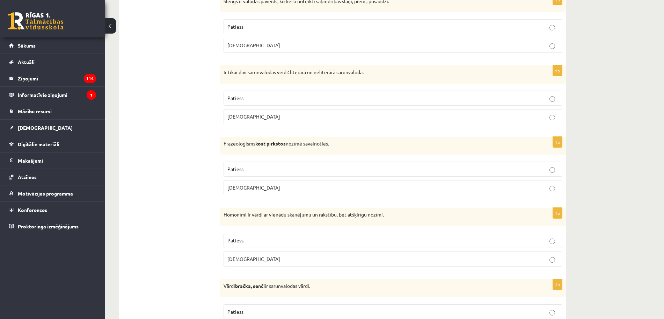
scroll to position [335, 0]
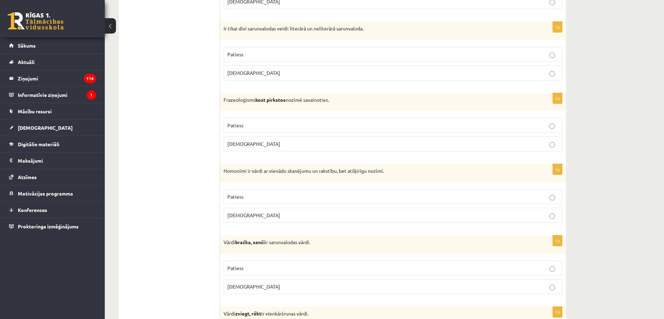
click at [511, 196] on p "Patiess" at bounding box center [392, 196] width 331 height 7
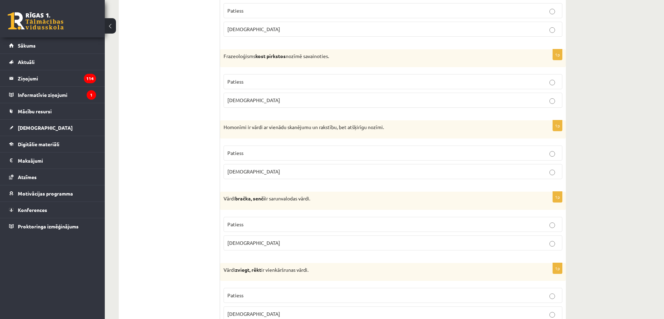
click at [511, 222] on p "Patiess" at bounding box center [392, 223] width 331 height 7
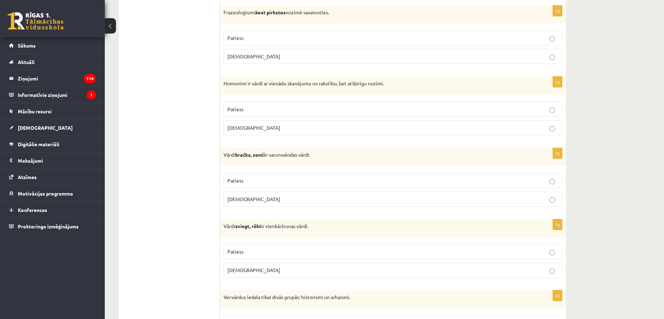
click at [507, 253] on p "Patiess" at bounding box center [392, 251] width 331 height 7
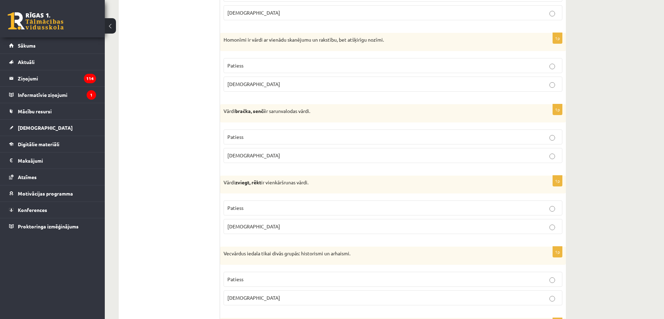
scroll to position [510, 0]
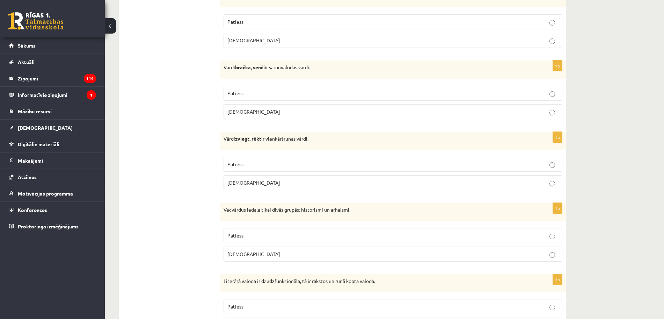
click at [389, 237] on p "Patiess" at bounding box center [392, 235] width 331 height 7
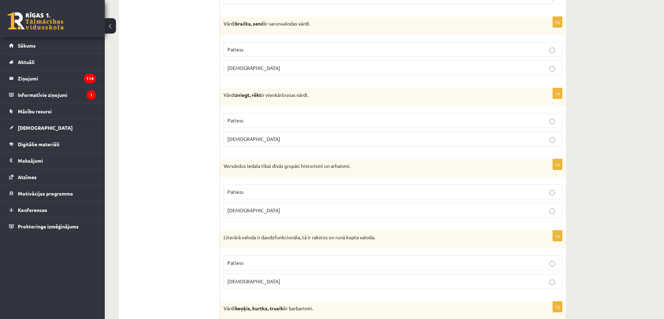
scroll to position [597, 0]
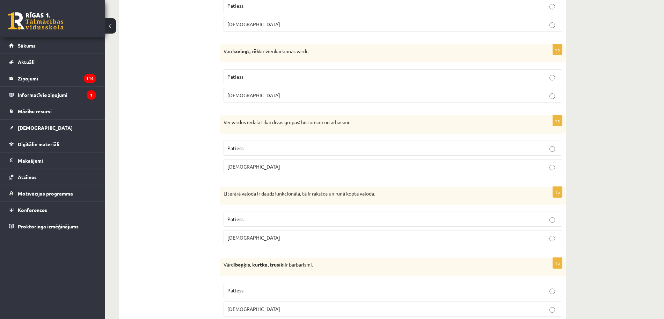
click at [381, 220] on p "Patiess" at bounding box center [392, 218] width 331 height 7
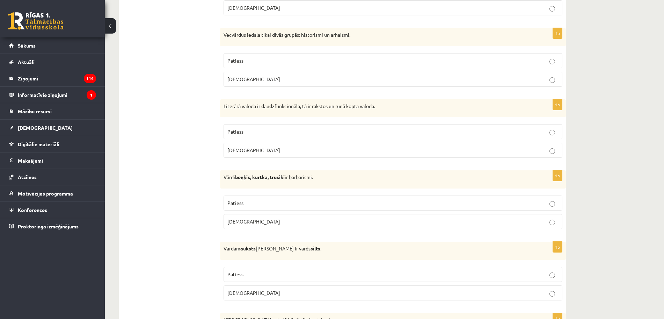
click at [390, 202] on p "Patiess" at bounding box center [392, 202] width 331 height 7
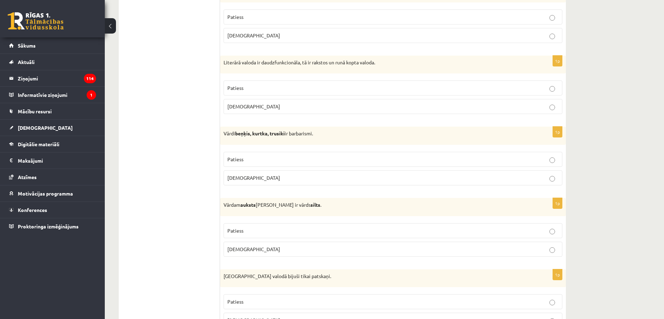
click at [362, 231] on p "Patiess" at bounding box center [392, 230] width 331 height 7
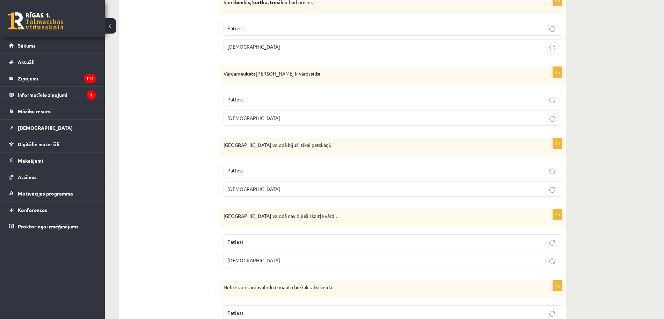
scroll to position [903, 0]
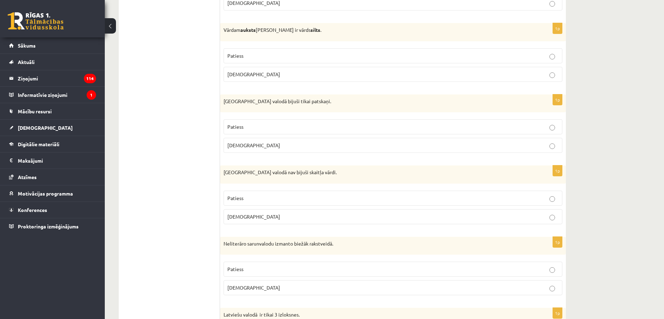
click at [412, 143] on p "[DEMOGRAPHIC_DATA]" at bounding box center [392, 145] width 331 height 7
click at [418, 196] on p "Patiess" at bounding box center [392, 197] width 331 height 7
click at [370, 289] on p "[DEMOGRAPHIC_DATA]" at bounding box center [392, 287] width 331 height 7
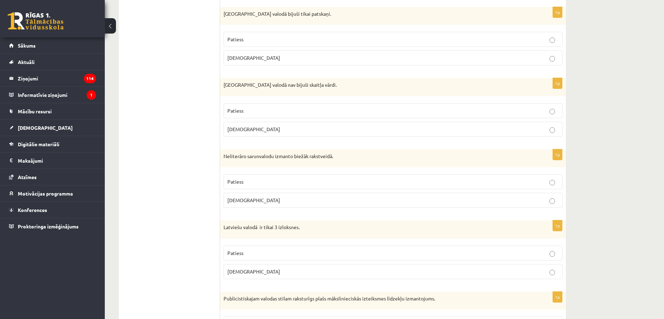
click at [388, 270] on p "[DEMOGRAPHIC_DATA]" at bounding box center [392, 271] width 331 height 7
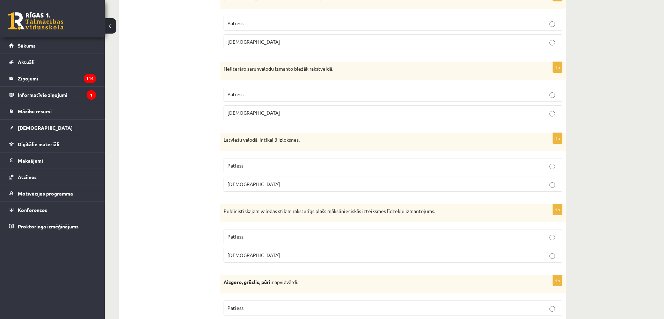
scroll to position [1165, 0]
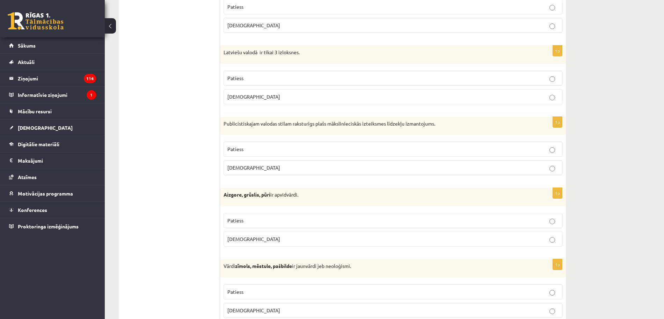
click at [447, 149] on p "Patiess" at bounding box center [392, 148] width 331 height 7
click at [446, 218] on p "Patiess" at bounding box center [392, 220] width 331 height 7
click at [433, 294] on p "Patiess" at bounding box center [392, 291] width 331 height 7
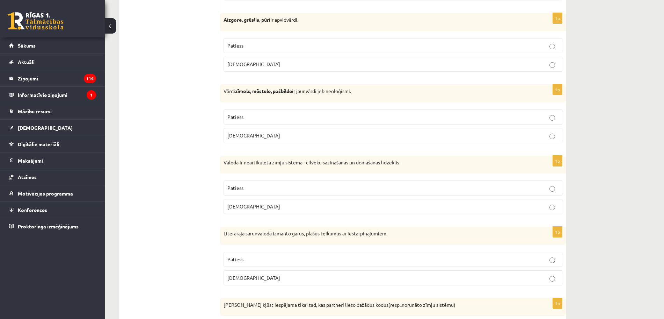
scroll to position [1383, 0]
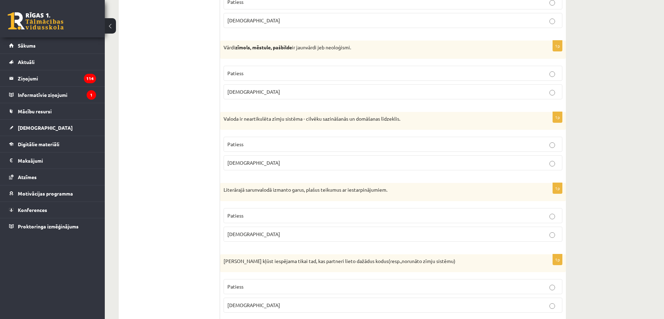
click at [454, 162] on p "[DEMOGRAPHIC_DATA]" at bounding box center [392, 162] width 331 height 7
click at [451, 231] on p "[DEMOGRAPHIC_DATA]" at bounding box center [392, 233] width 331 height 7
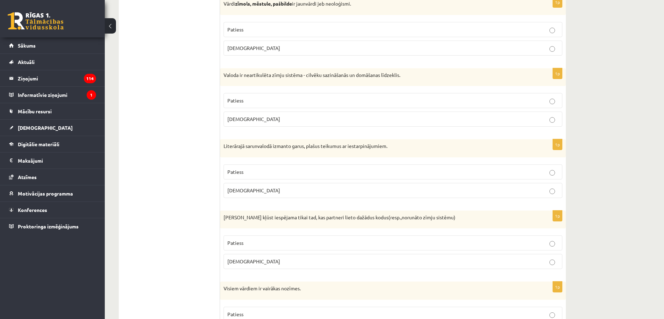
scroll to position [1471, 0]
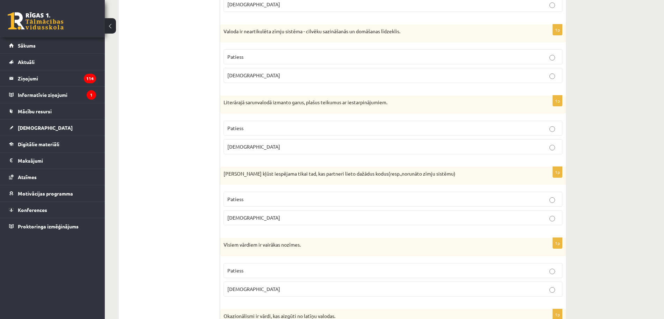
click at [451, 218] on p "[DEMOGRAPHIC_DATA]" at bounding box center [392, 217] width 331 height 7
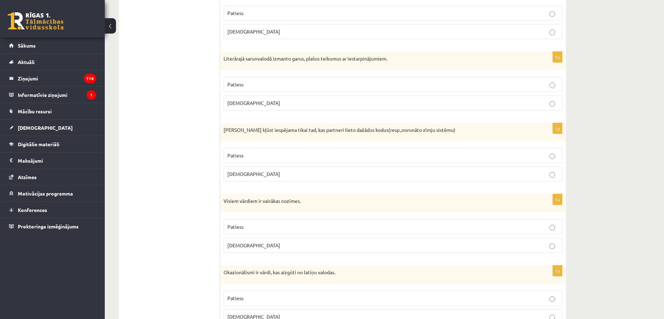
click at [457, 244] on p "[DEMOGRAPHIC_DATA]" at bounding box center [392, 244] width 331 height 7
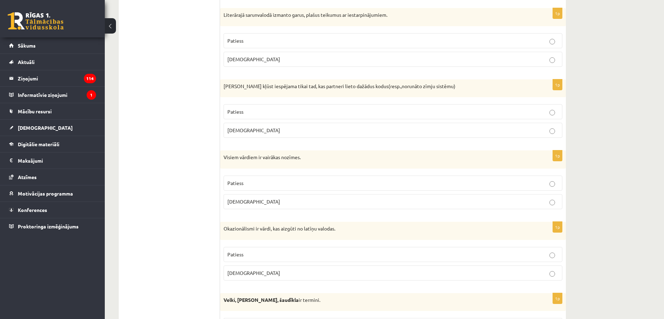
scroll to position [1602, 0]
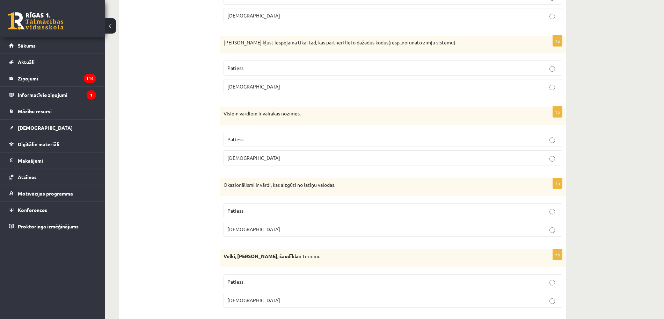
click at [457, 227] on p "[DEMOGRAPHIC_DATA]" at bounding box center [392, 228] width 331 height 7
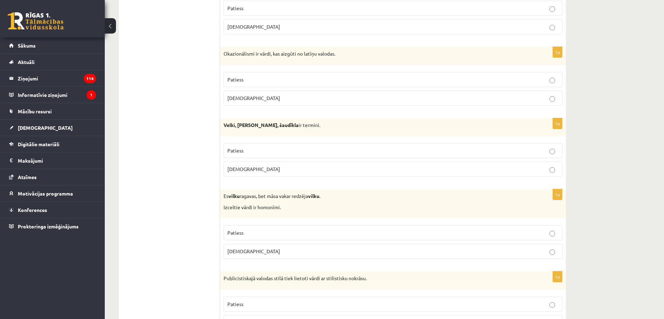
scroll to position [1777, 0]
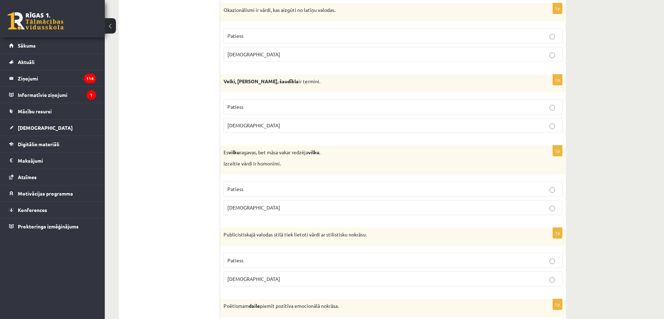
click at [280, 106] on p "Patiess" at bounding box center [392, 106] width 331 height 7
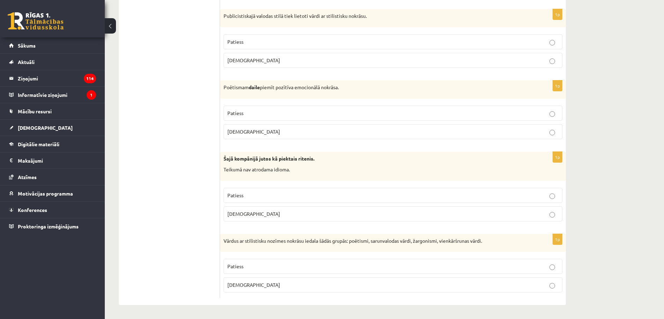
click at [379, 214] on p "[DEMOGRAPHIC_DATA]" at bounding box center [392, 213] width 331 height 7
click at [388, 264] on p "Patiess" at bounding box center [392, 265] width 331 height 7
click at [436, 115] on p "Patiess" at bounding box center [392, 112] width 331 height 7
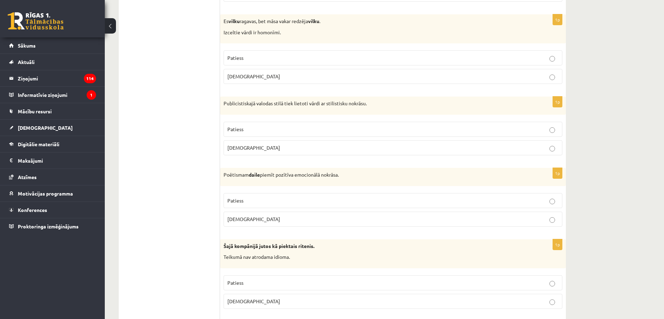
click at [436, 130] on p "Patiess" at bounding box center [392, 128] width 331 height 7
click at [457, 73] on p "[DEMOGRAPHIC_DATA]" at bounding box center [392, 76] width 331 height 7
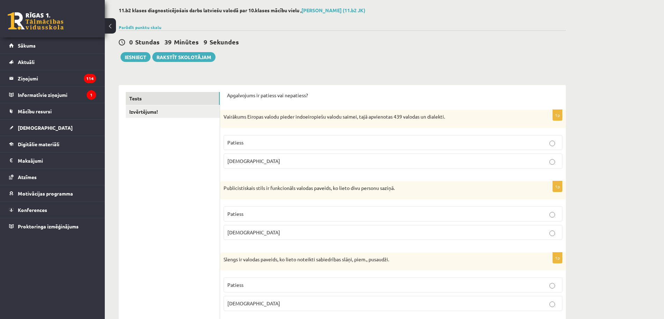
scroll to position [32, 0]
click at [143, 57] on button "Iesniegt" at bounding box center [136, 58] width 30 height 10
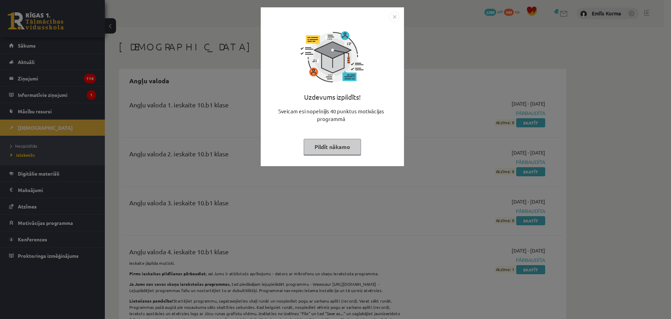
click at [338, 148] on button "Pildīt nākamo" at bounding box center [332, 147] width 57 height 16
